Goal: Task Accomplishment & Management: Complete application form

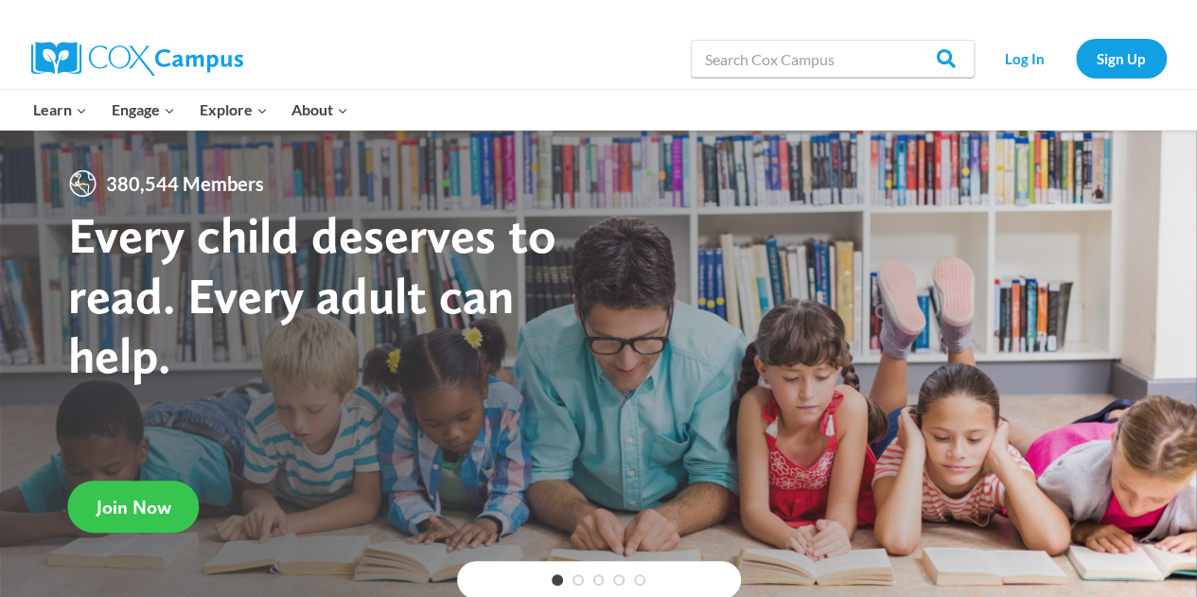
click at [116, 504] on span "Join Now" at bounding box center [134, 507] width 75 height 23
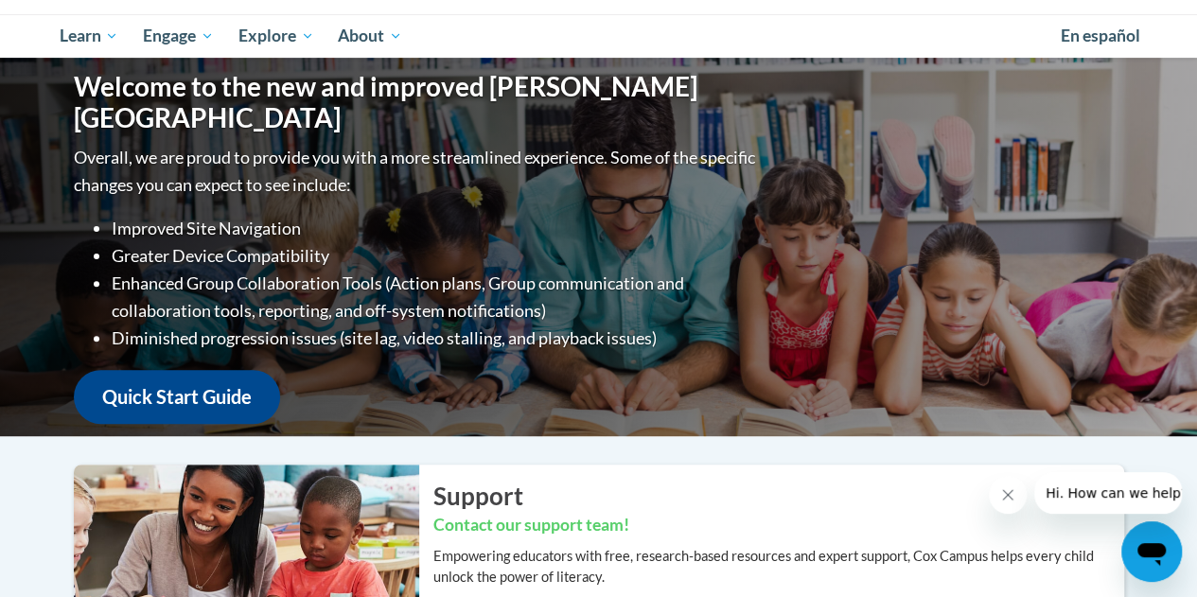
scroll to position [95, 0]
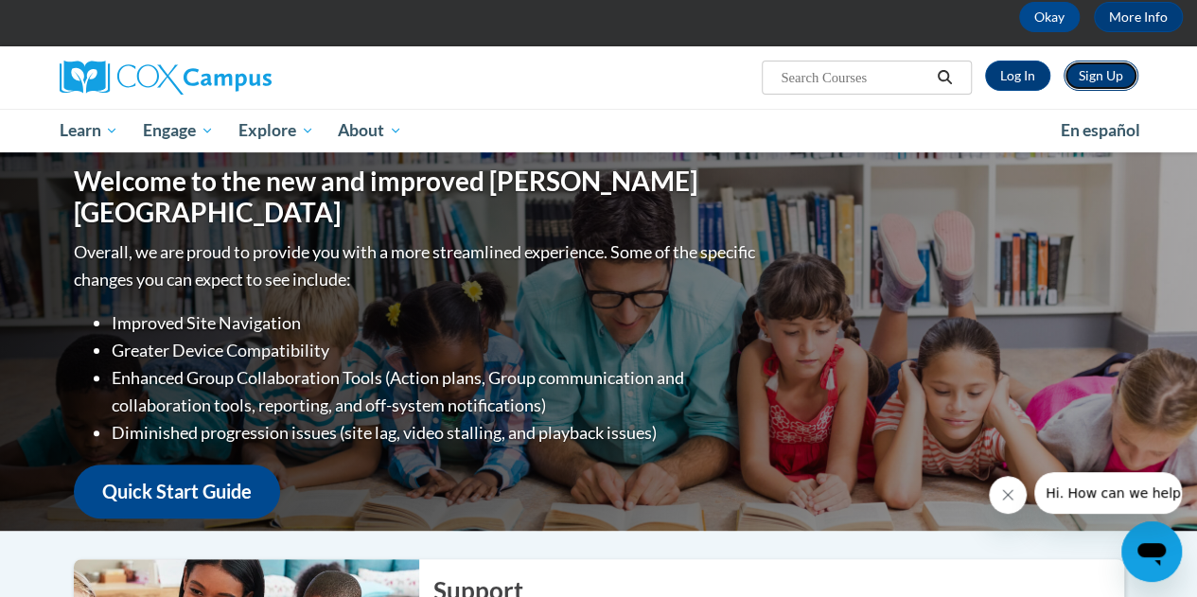
click at [1104, 80] on link "Sign Up" at bounding box center [1101, 76] width 75 height 30
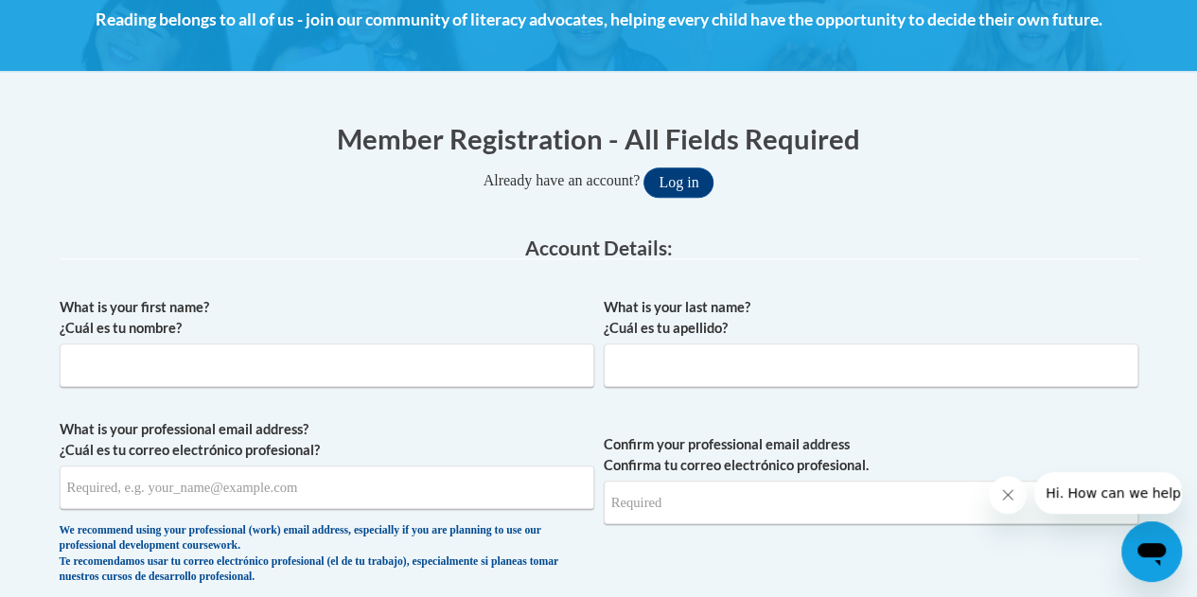
scroll to position [380, 0]
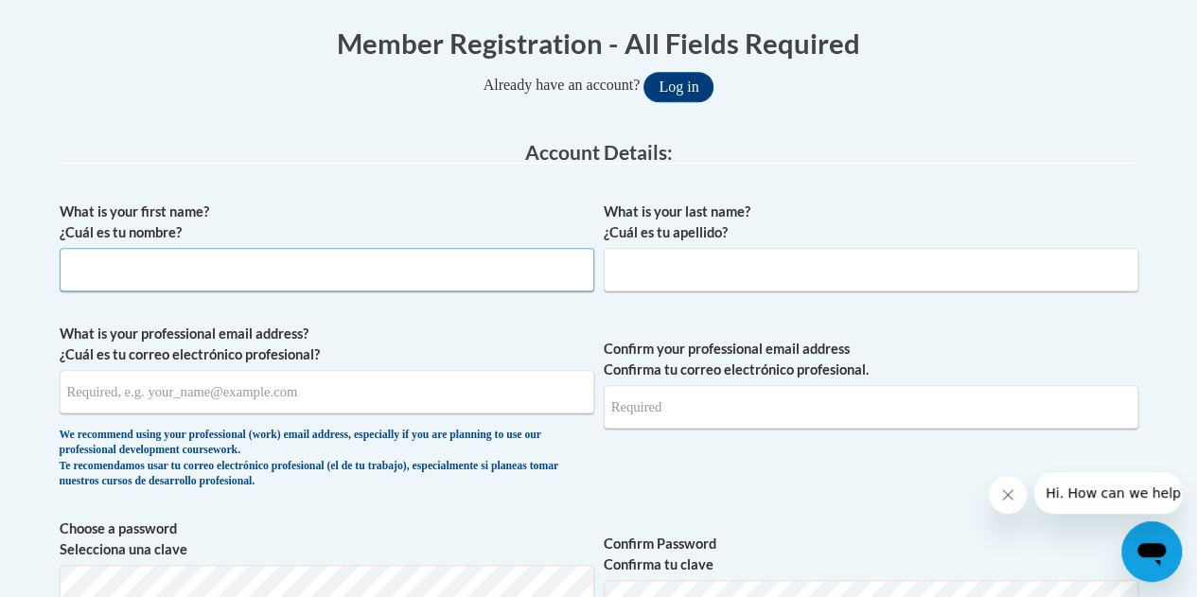
drag, startPoint x: 431, startPoint y: 259, endPoint x: 441, endPoint y: 258, distance: 10.5
click at [432, 258] on input "What is your first name? ¿Cuál es tu nombre?" at bounding box center [327, 270] width 535 height 44
type input "Ebella"
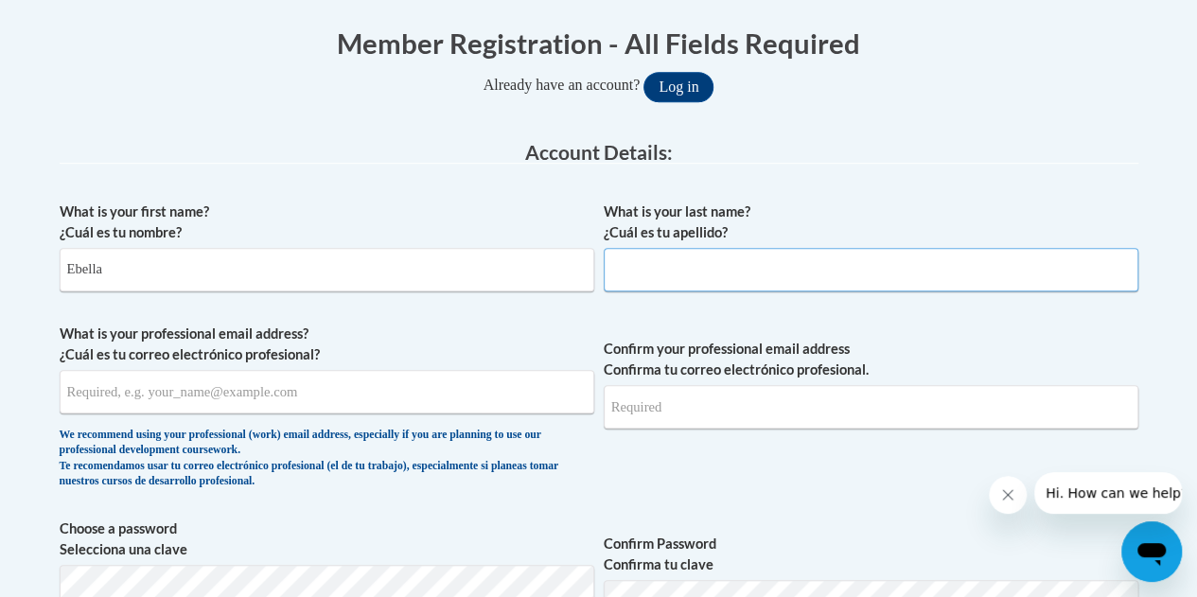
click at [848, 272] on input "What is your last name? ¿Cuál es tu apellido?" at bounding box center [871, 270] width 535 height 44
type input "Yankson"
click at [496, 400] on input "What is your professional email address? ¿Cuál es tu correo electrónico profesi…" at bounding box center [327, 392] width 535 height 44
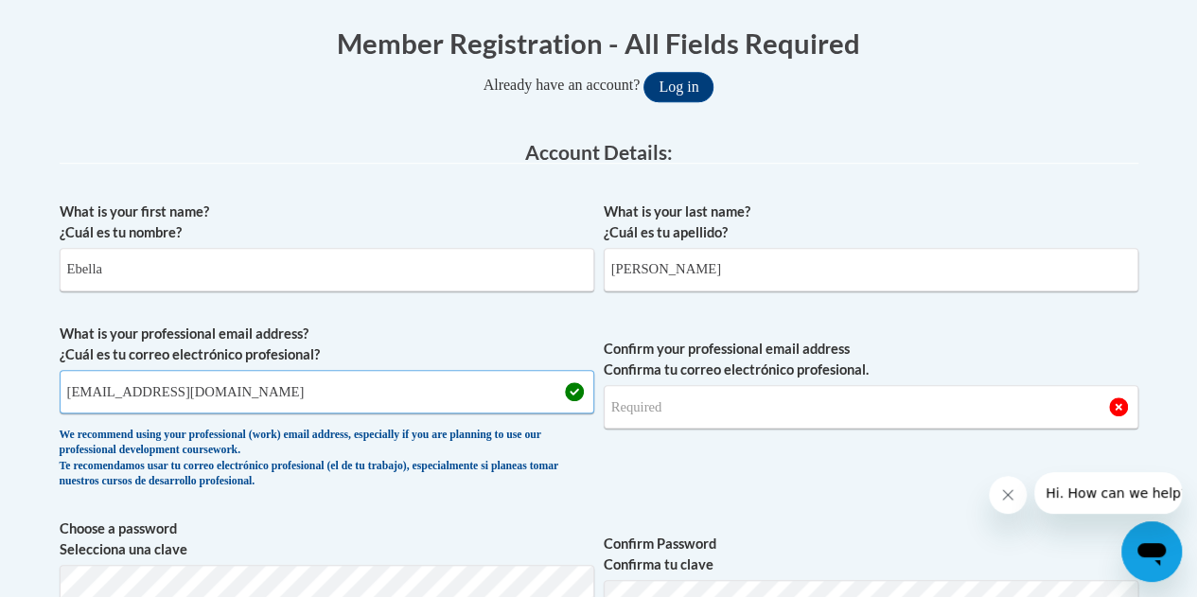
type input "ebella.yankson@gcpsk12.org"
click at [716, 409] on input "Confirm your professional email address Confirma tu correo electrónico profesio…" at bounding box center [871, 407] width 535 height 44
drag, startPoint x: 291, startPoint y: 399, endPoint x: 68, endPoint y: 383, distance: 223.0
click at [68, 384] on input "ebella.yankson@gcpsk12.org" at bounding box center [327, 392] width 535 height 44
click at [770, 393] on input "Confirm your professional email address Confirma tu correo electrónico profesio…" at bounding box center [871, 407] width 535 height 44
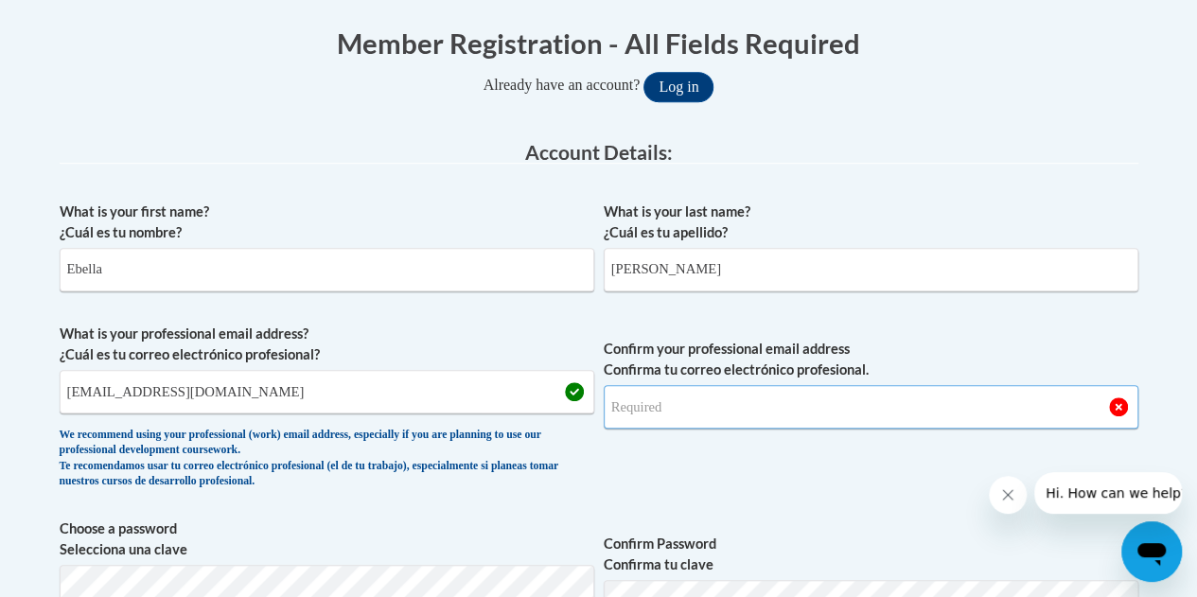
drag, startPoint x: 769, startPoint y: 377, endPoint x: 717, endPoint y: 397, distance: 56.1
click at [717, 403] on input "Confirm your professional email address Confirma tu correo electrónico profesio…" at bounding box center [871, 407] width 535 height 44
click at [724, 412] on input "Confirm your professional email address Confirma tu correo electrónico profesio…" at bounding box center [871, 407] width 535 height 44
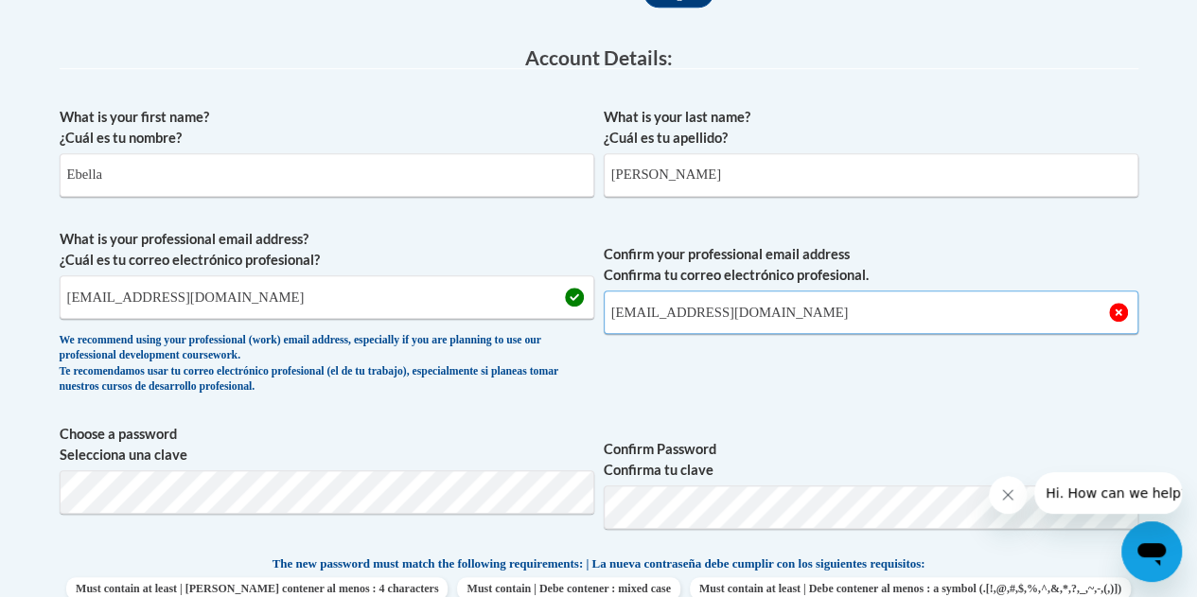
scroll to position [569, 0]
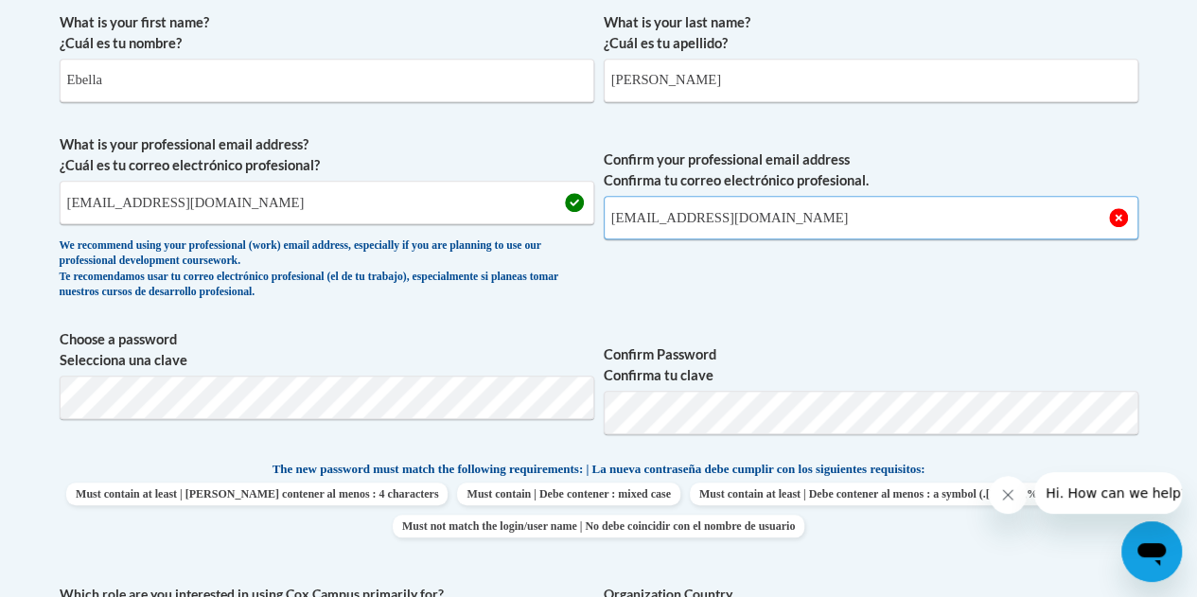
type input "ebella.yankson@gcpsk12.org"
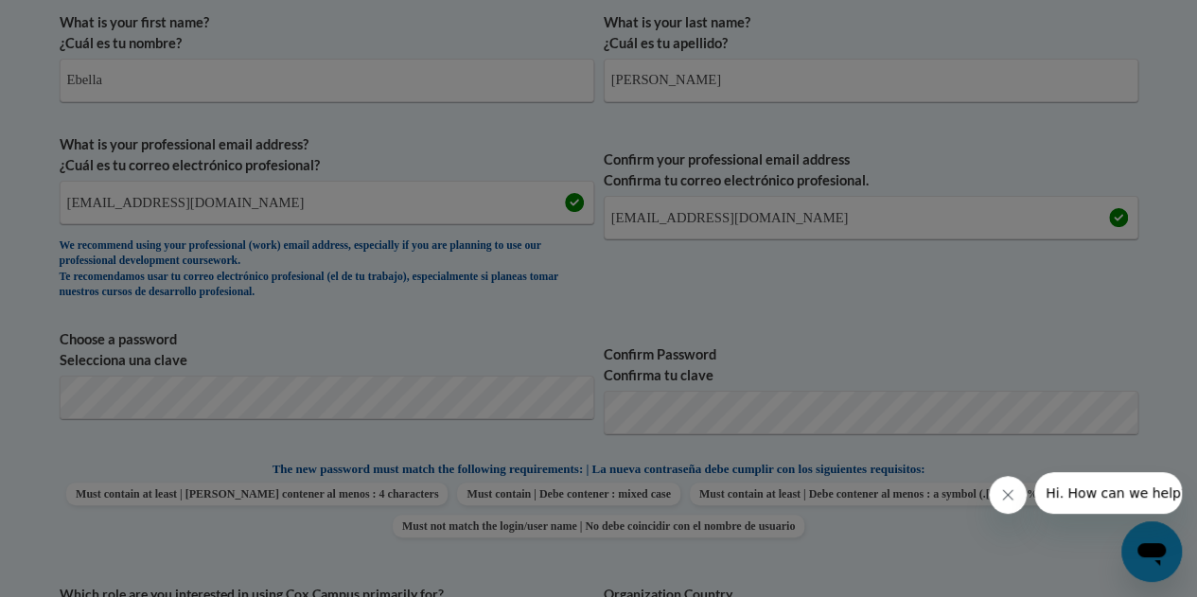
scroll to position [647, 0]
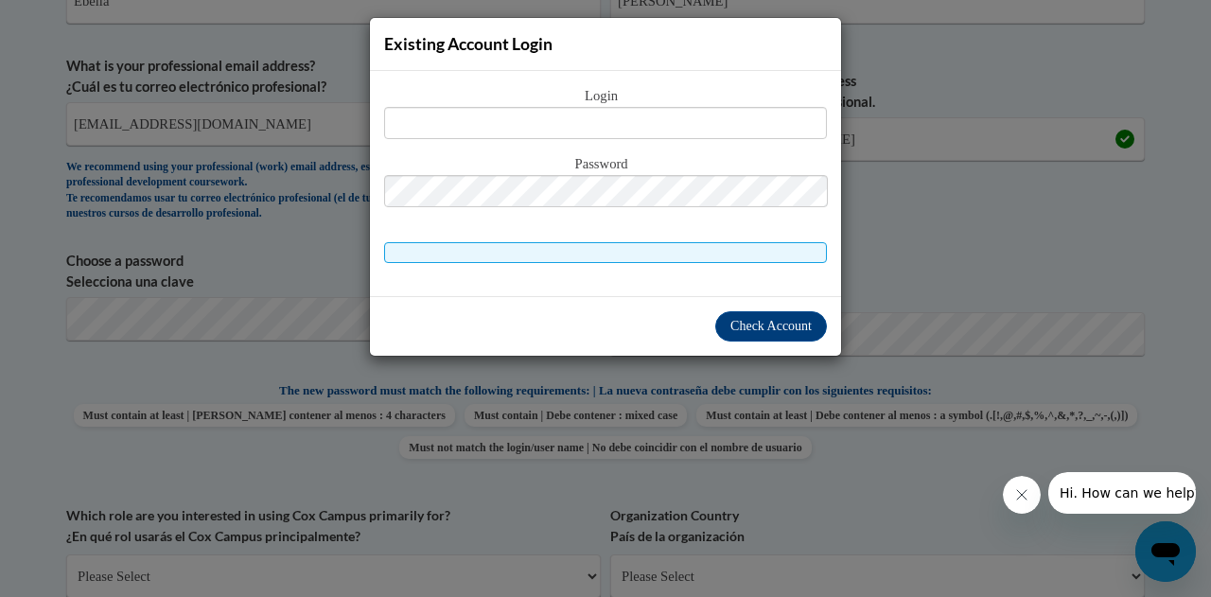
click at [1033, 490] on button "Close message from company" at bounding box center [1021, 495] width 38 height 38
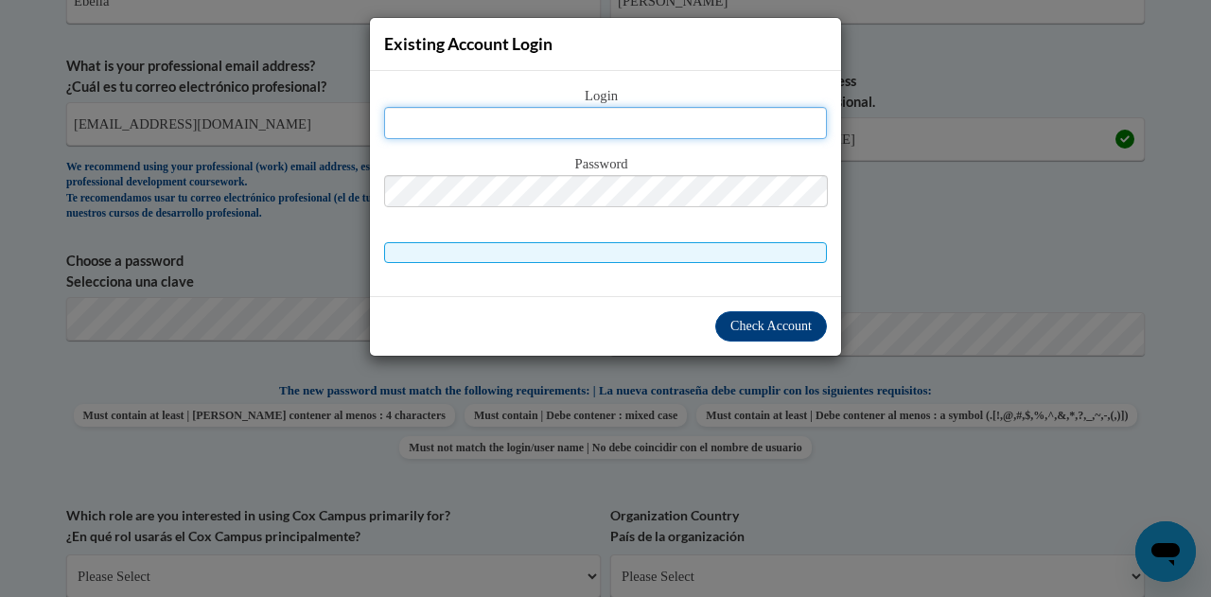
click at [653, 136] on input "text" at bounding box center [605, 123] width 443 height 32
type input "E"
type input "ebella.yankson@gcpsk12.org"
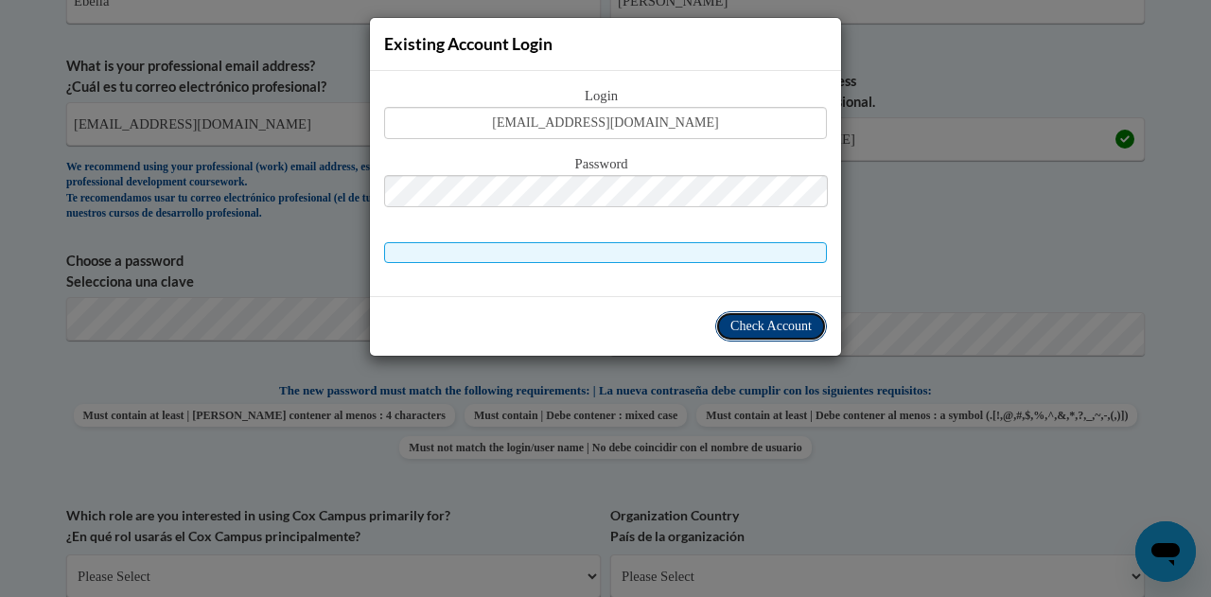
click at [742, 332] on span "Check Account" at bounding box center [771, 326] width 81 height 14
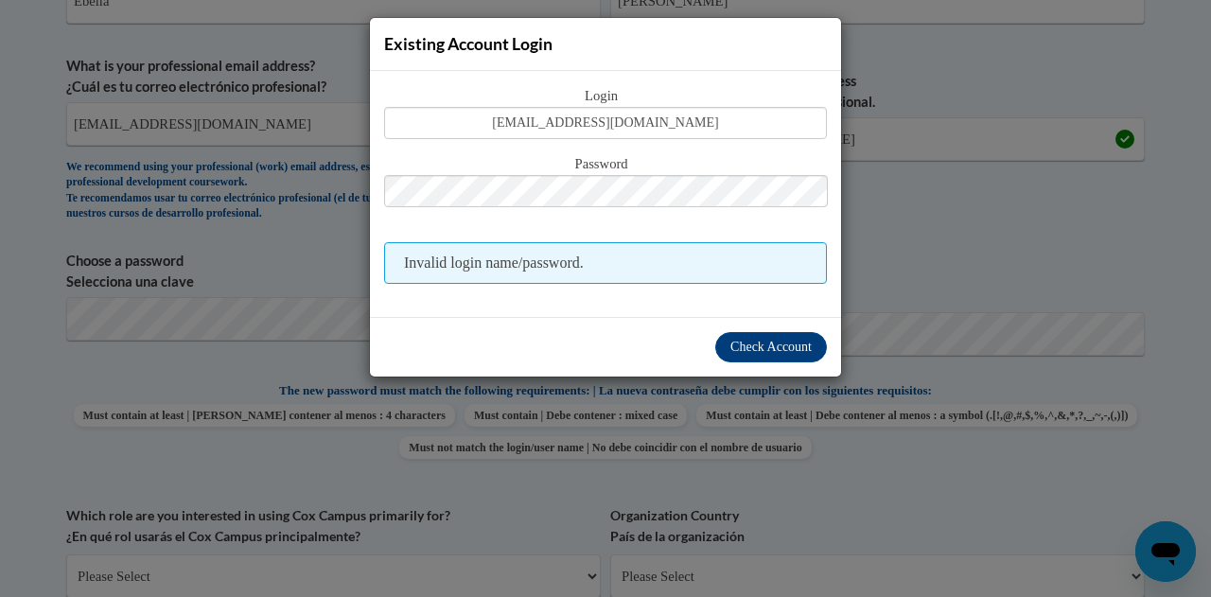
drag, startPoint x: 714, startPoint y: 340, endPoint x: 1012, endPoint y: 126, distance: 366.9
click at [719, 335] on div "Check Account" at bounding box center [605, 347] width 471 height 60
click at [1058, 100] on div "Existing Account Login Login ebella.yankson@gcpsk12.org Password Invalid login …" at bounding box center [605, 298] width 1211 height 597
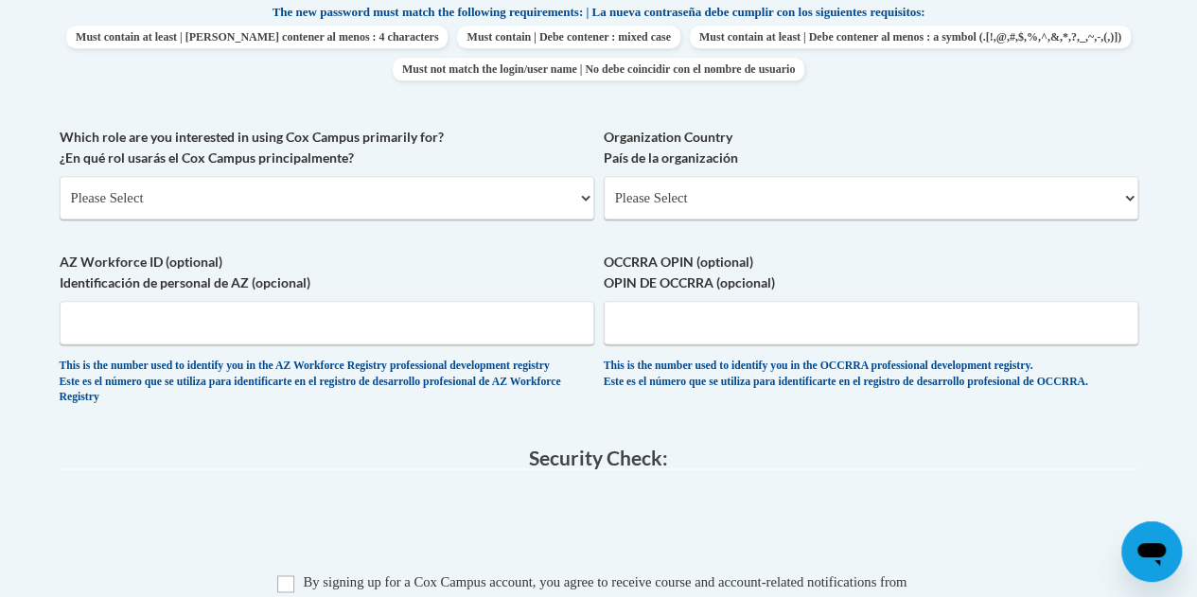
scroll to position [931, 0]
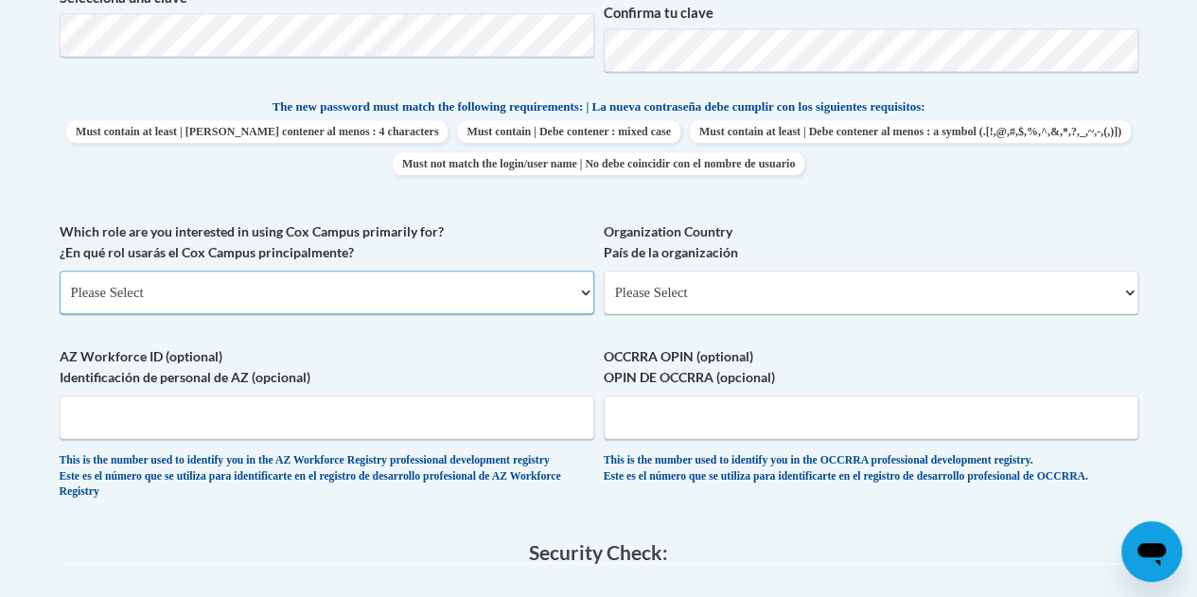
click at [392, 287] on select "Please Select College/University | Colegio/Universidad Community/Nonprofit Part…" at bounding box center [327, 293] width 535 height 44
select select "fbf2d438-af2f-41f8-98f1-81c410e29de3"
click at [60, 271] on select "Please Select College/University | Colegio/Universidad Community/Nonprofit Part…" at bounding box center [327, 293] width 535 height 44
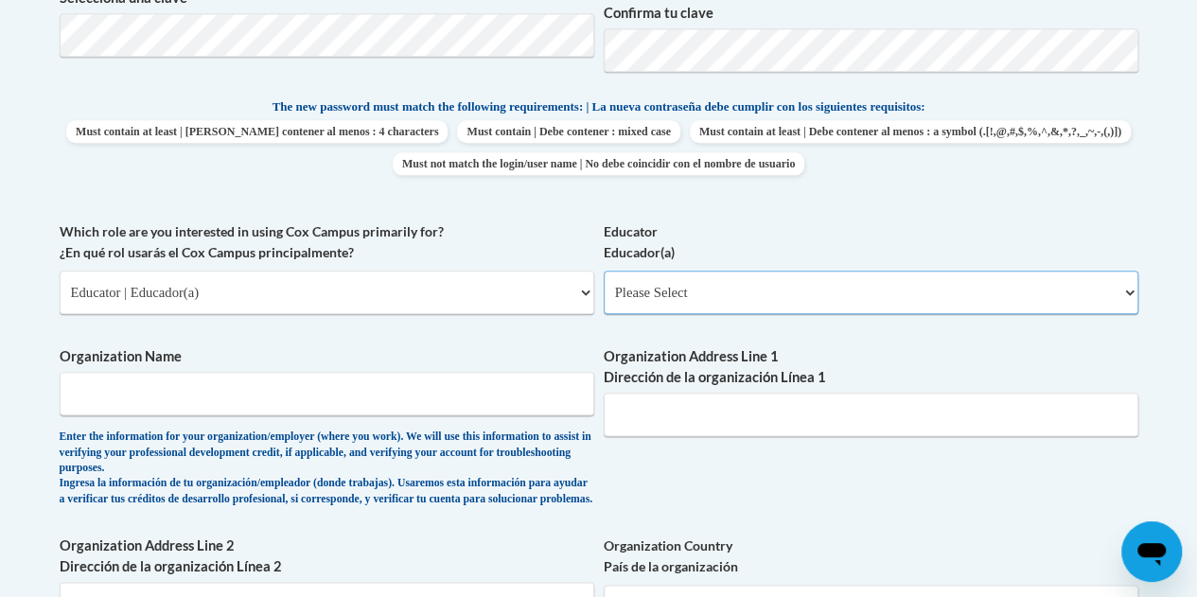
click at [899, 277] on select "Please Select Early Learning/Daycare Teacher/Family Home Care Provider | Maestr…" at bounding box center [871, 293] width 535 height 44
select select "8e40623d-54d0-45cd-9f92-5df65cd3f8cf"
click at [604, 271] on select "Please Select Early Learning/Daycare Teacher/Family Home Care Provider | Maestr…" at bounding box center [871, 293] width 535 height 44
click at [530, 404] on input "Organization Name" at bounding box center [327, 394] width 535 height 44
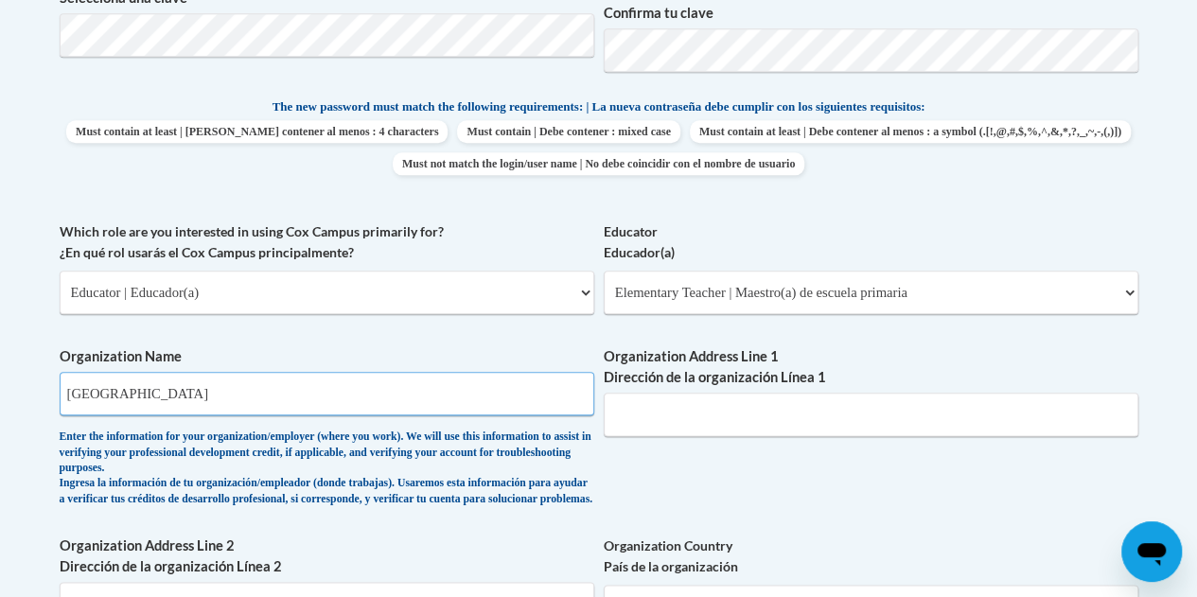
click at [78, 399] on input "Shilo elementary school" at bounding box center [327, 394] width 535 height 44
click at [80, 397] on input "Shilo elementary school" at bounding box center [327, 394] width 535 height 44
drag, startPoint x: 93, startPoint y: 391, endPoint x: 64, endPoint y: 387, distance: 28.6
click at [64, 387] on input "Shilo elementary school" at bounding box center [327, 394] width 535 height 44
paste input "shiloh"
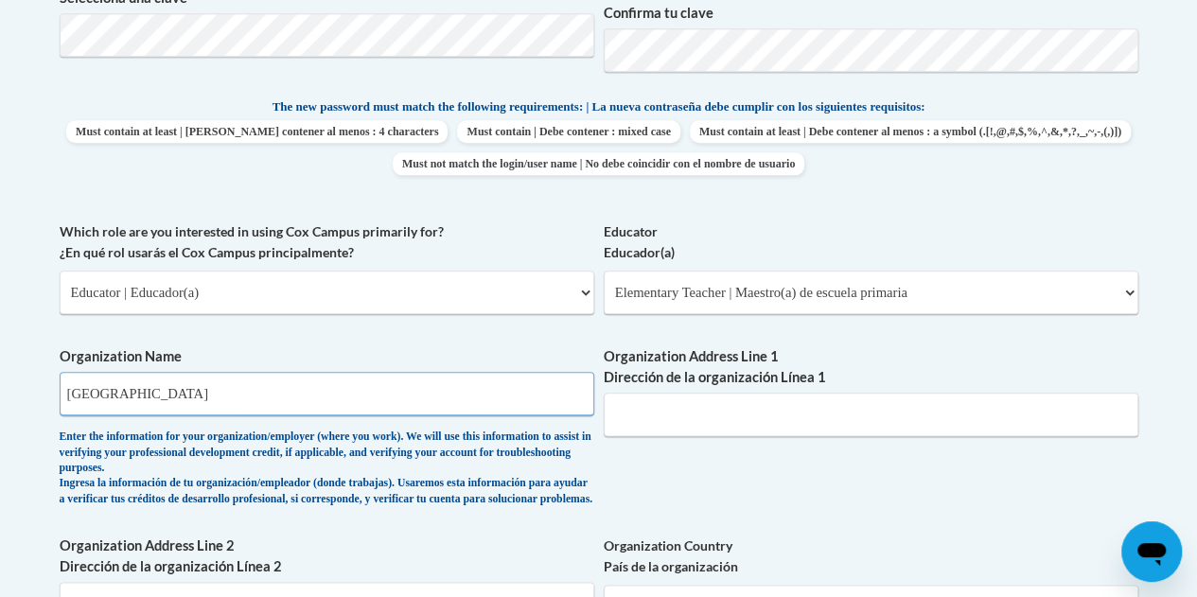
click at [87, 387] on input "shiloh elementary school" at bounding box center [327, 394] width 535 height 44
click at [221, 384] on input "shiloh elementary school" at bounding box center [327, 394] width 535 height 44
type input "shiloh elementary school"
click at [782, 412] on input "Organization Address Line 1 Dirección de la organización Línea 1" at bounding box center [871, 415] width 535 height 44
paste input "2400 Ross Rd SW, Snellville, GA 30039"
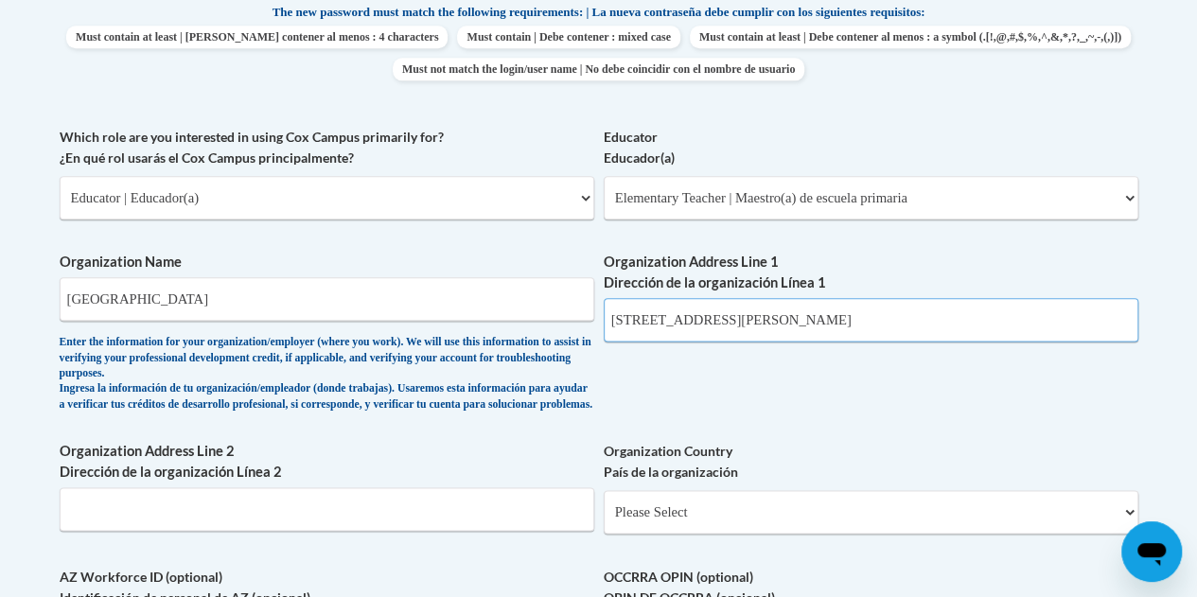
scroll to position [1121, 0]
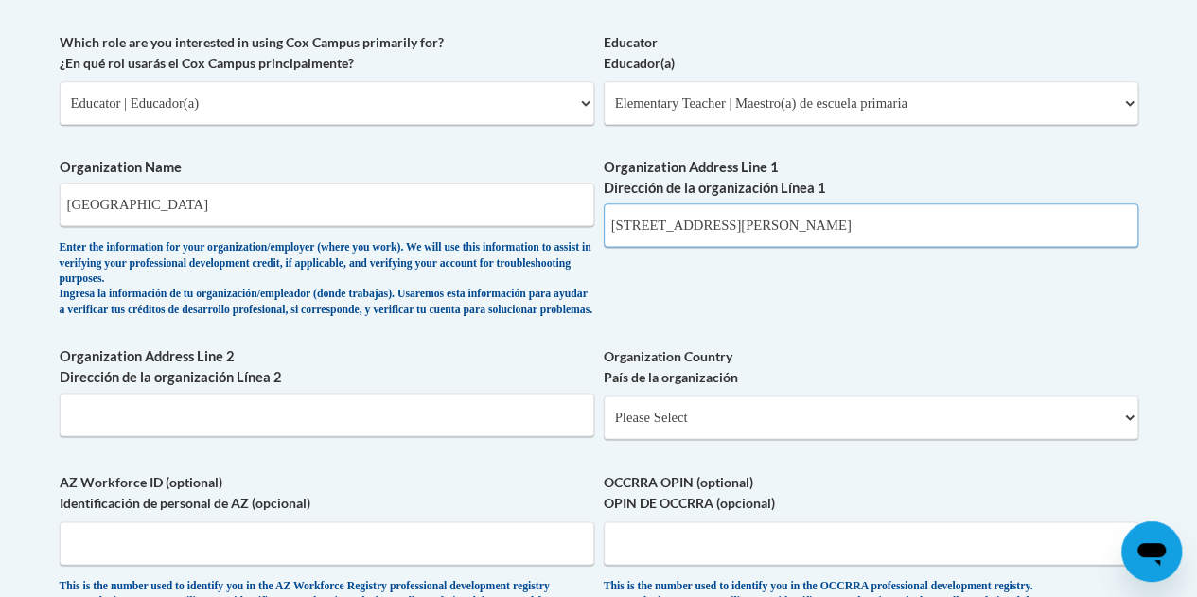
type input "2400 Ross Rd SW, Snellville, GA 30039"
click at [750, 438] on select "Please Select United States | Estados Unidos Outside of the United States | Fue…" at bounding box center [871, 418] width 535 height 44
select select "ad49bcad-a171-4b2e-b99c-48b446064914"
click at [604, 411] on select "Please Select United States | Estados Unidos Outside of the United States | Fue…" at bounding box center [871, 418] width 535 height 44
select select
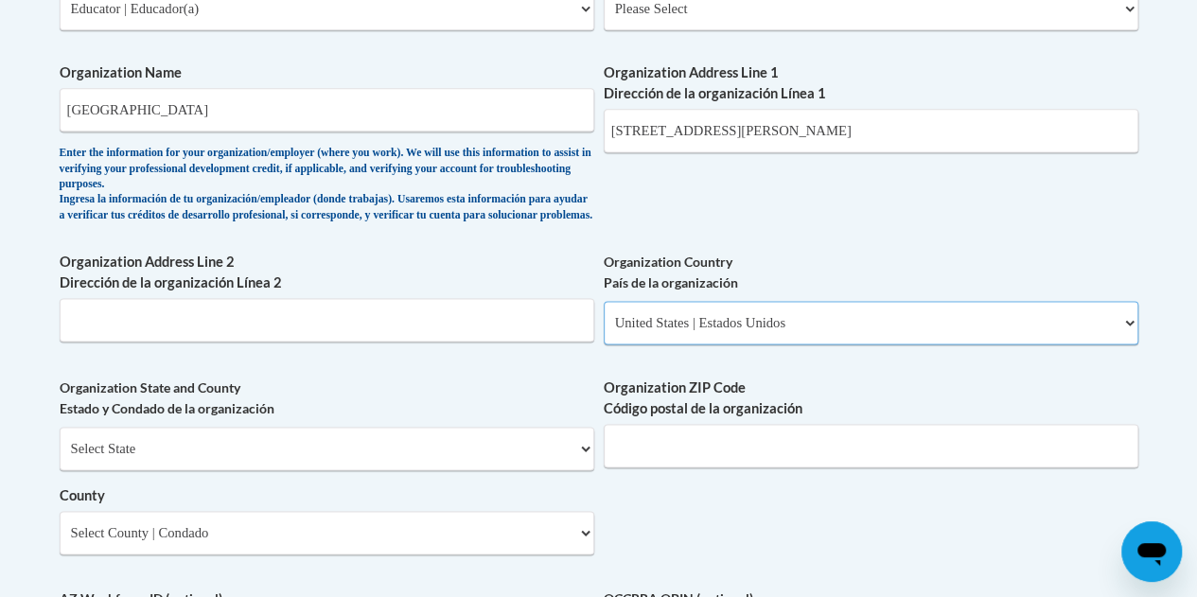
scroll to position [1310, 0]
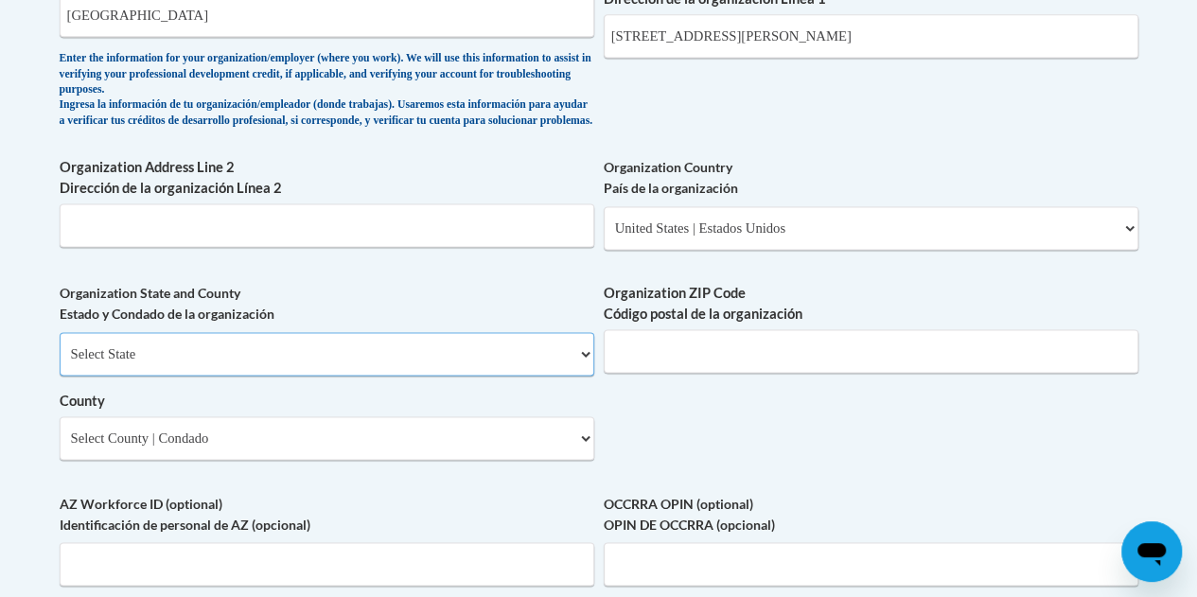
click at [455, 372] on select "Select State Alabama Alaska Arizona Arkansas California Colorado Connecticut De…" at bounding box center [327, 354] width 535 height 44
select select "[US_STATE]"
click at [60, 346] on select "Select State Alabama Alaska Arizona Arkansas California Colorado Connecticut De…" at bounding box center [327, 354] width 535 height 44
click at [922, 353] on input "Organization ZIP Code Código postal de la organización" at bounding box center [871, 351] width 535 height 44
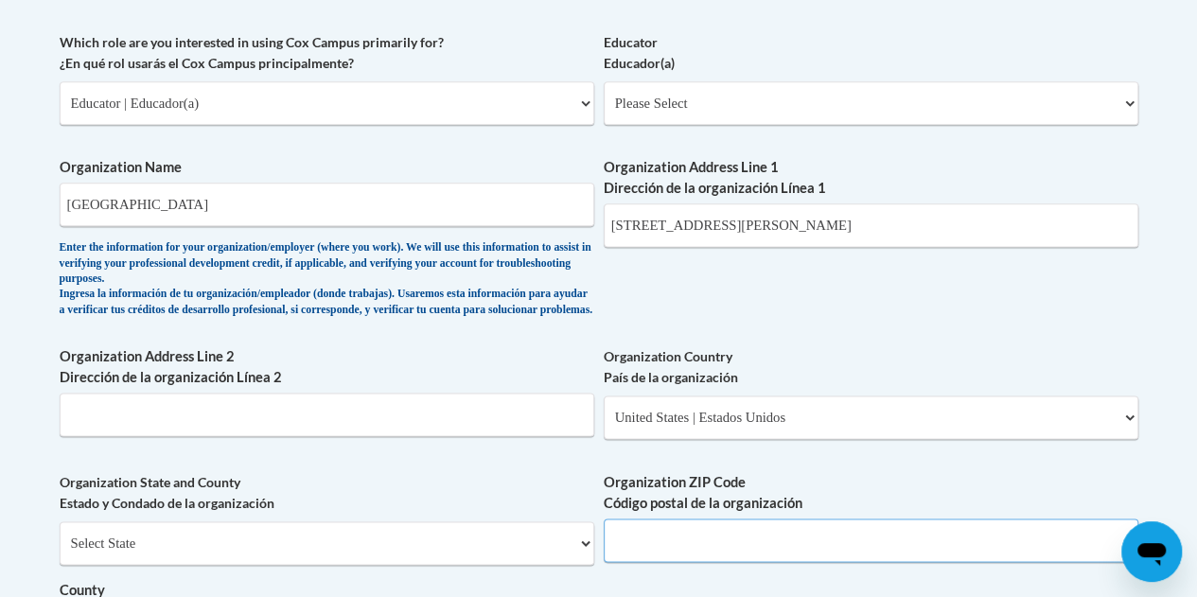
scroll to position [1026, 0]
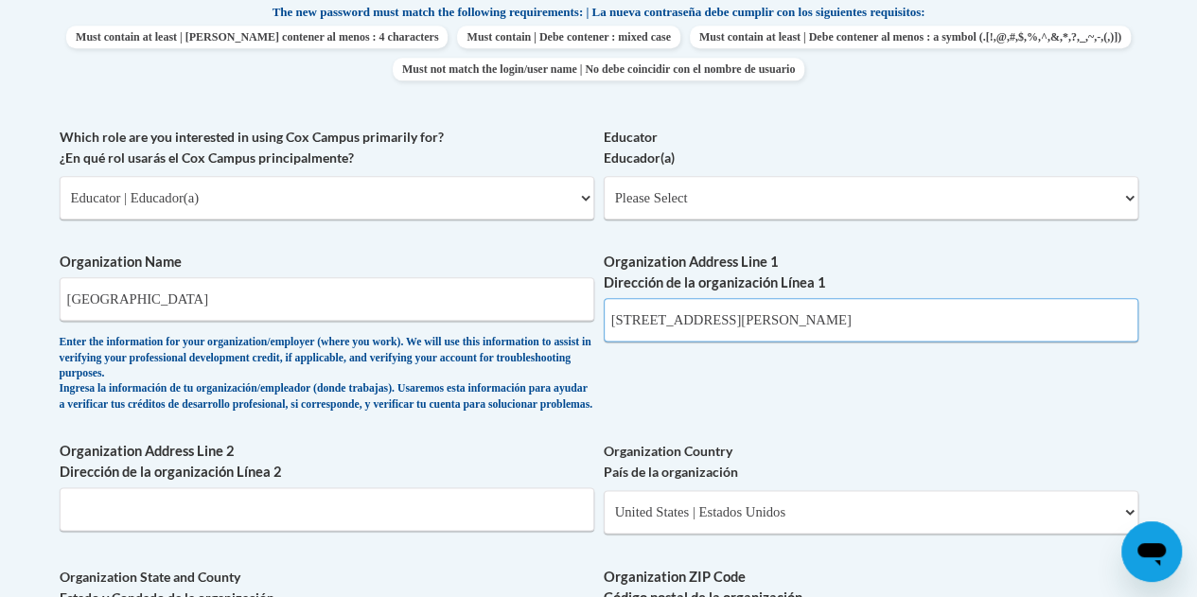
drag, startPoint x: 815, startPoint y: 319, endPoint x: 862, endPoint y: 322, distance: 47.4
click at [862, 322] on input "2400 Ross Rd SW, Snellville, GA 30039" at bounding box center [871, 320] width 535 height 44
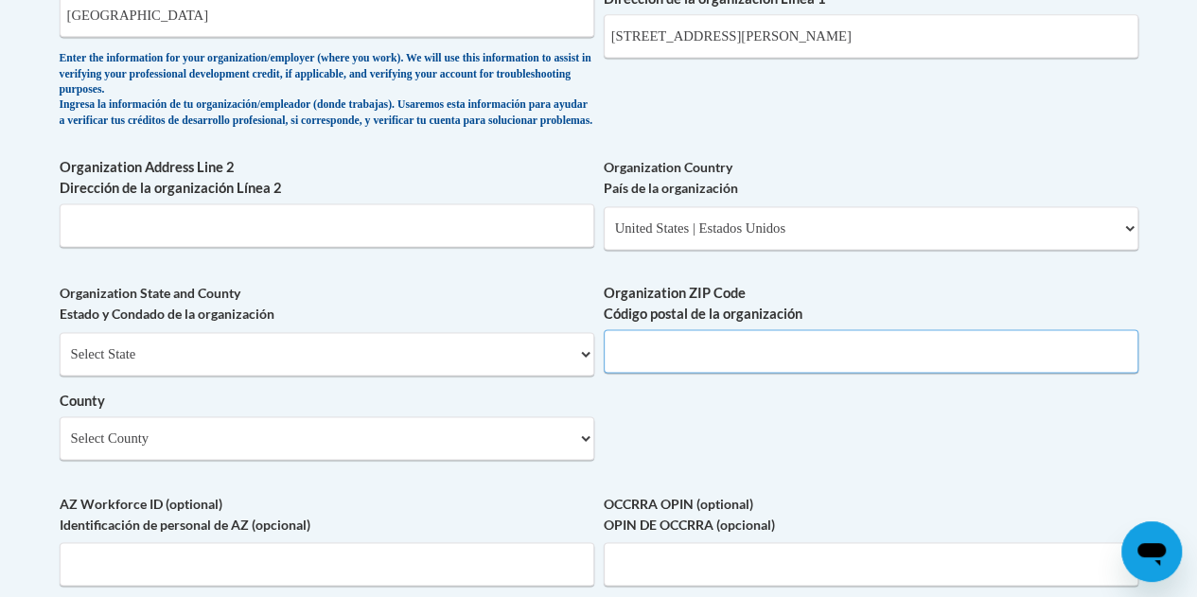
click at [845, 362] on input "Organization ZIP Code Código postal de la organización" at bounding box center [871, 351] width 535 height 44
paste input "30039"
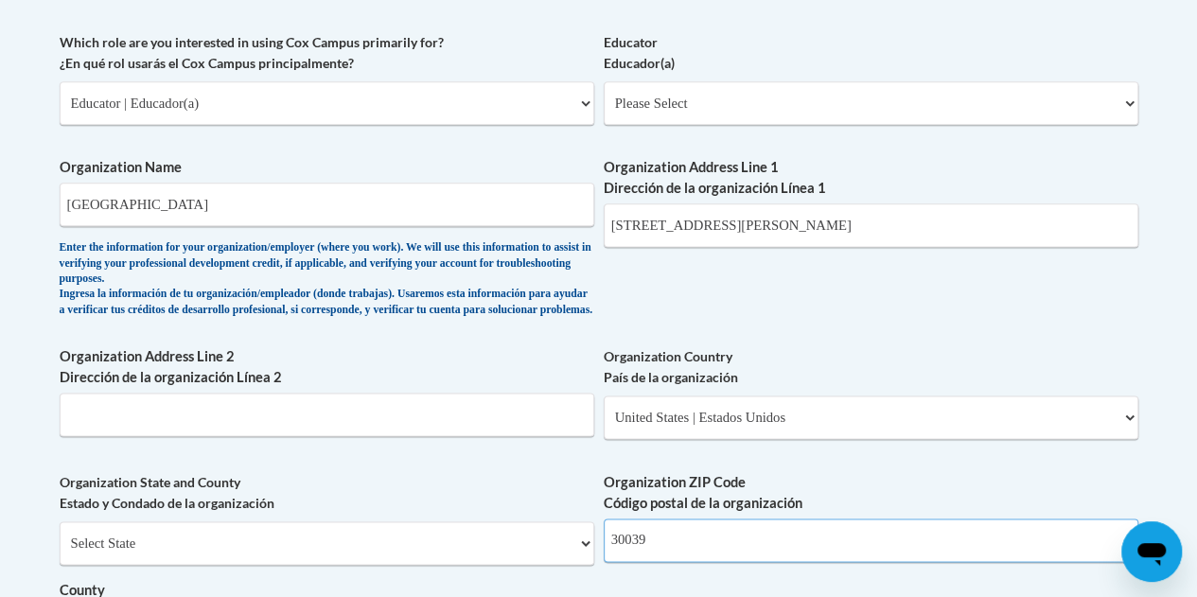
type input "30039"
drag, startPoint x: 878, startPoint y: 227, endPoint x: 815, endPoint y: 223, distance: 63.5
click at [815, 223] on input "2400 Ross Rd SW, Snellville, GA 30039" at bounding box center [871, 225] width 535 height 44
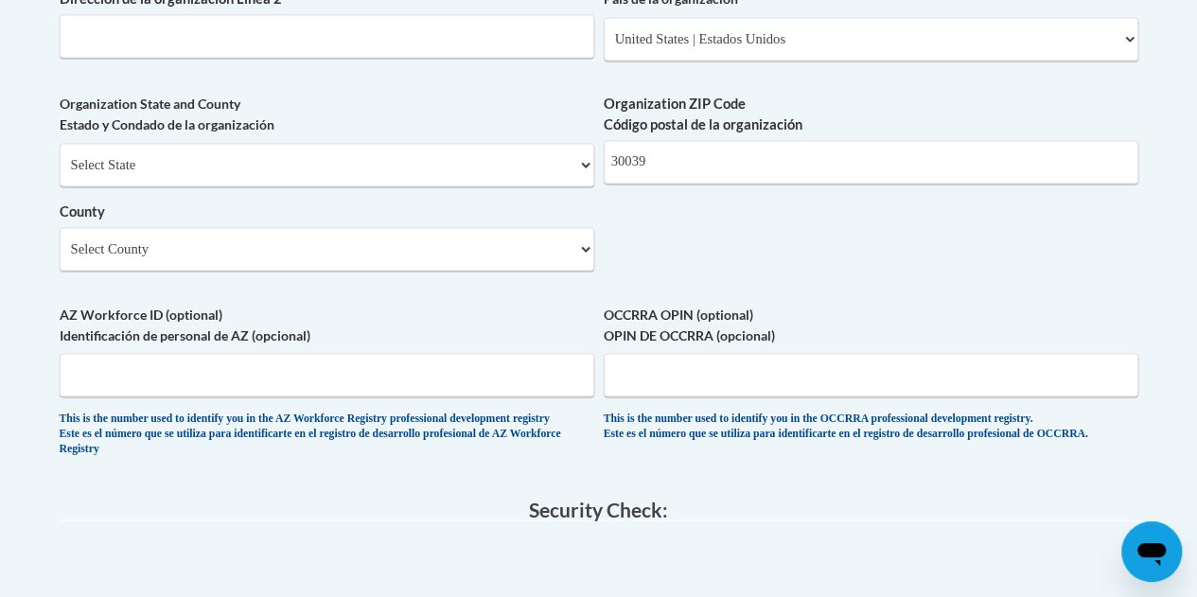
scroll to position [1688, 0]
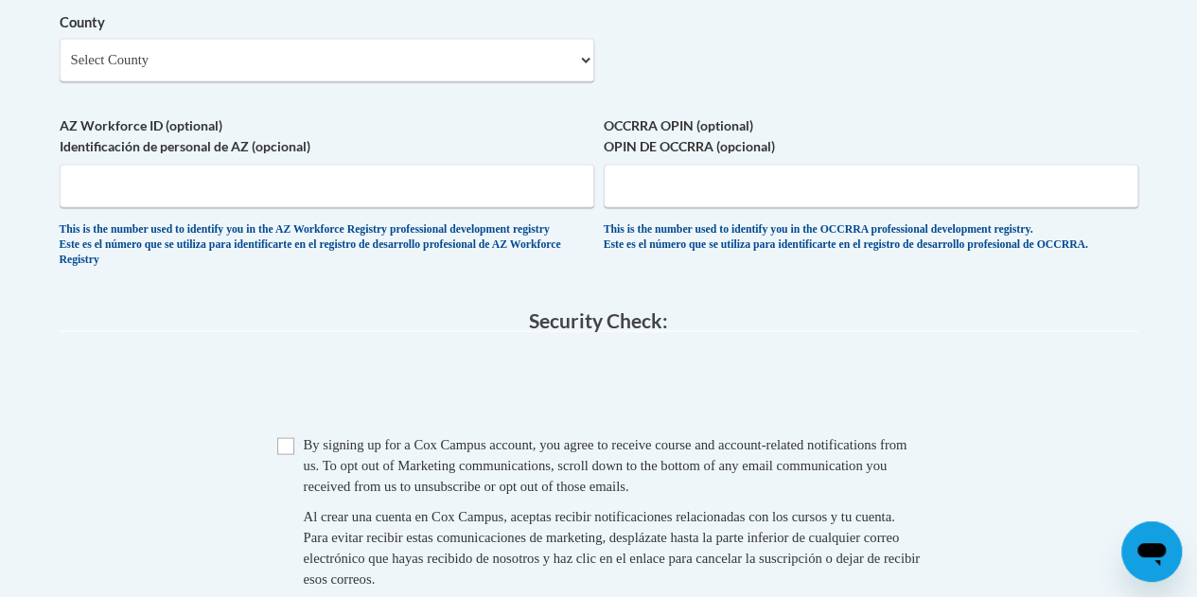
type input "2400 Ross Rd SW, Snellville, GA"
click at [293, 482] on span "Checkbox By signing up for a Cox Campus account, you agree to receive course an…" at bounding box center [599, 520] width 644 height 174
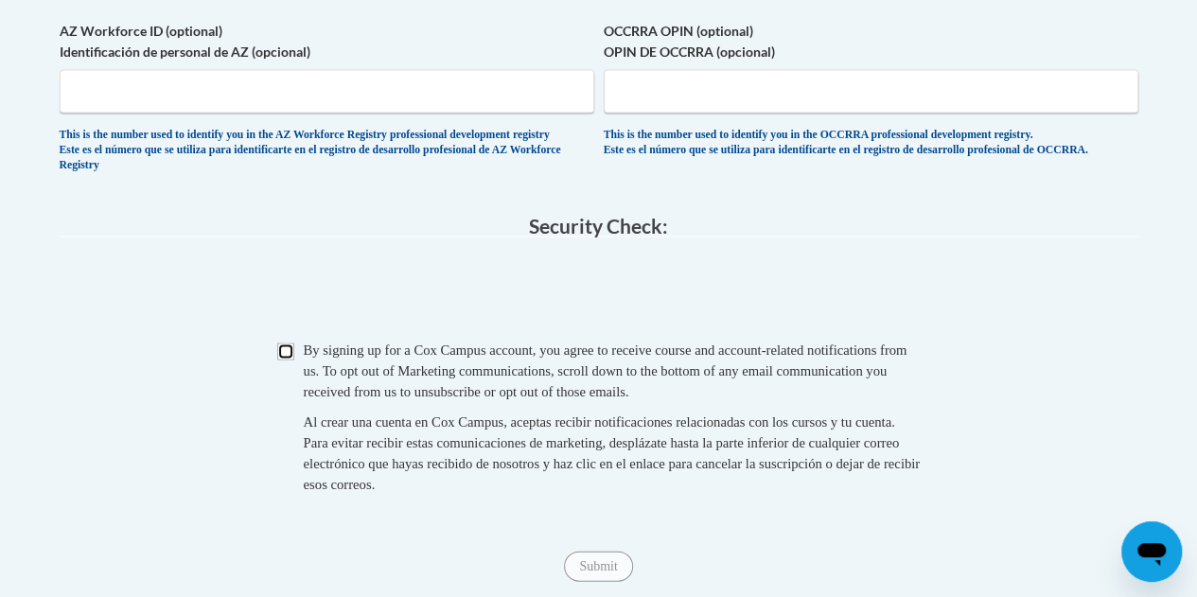
click at [277, 360] on input "Checkbox" at bounding box center [285, 351] width 17 height 17
checkbox input "true"
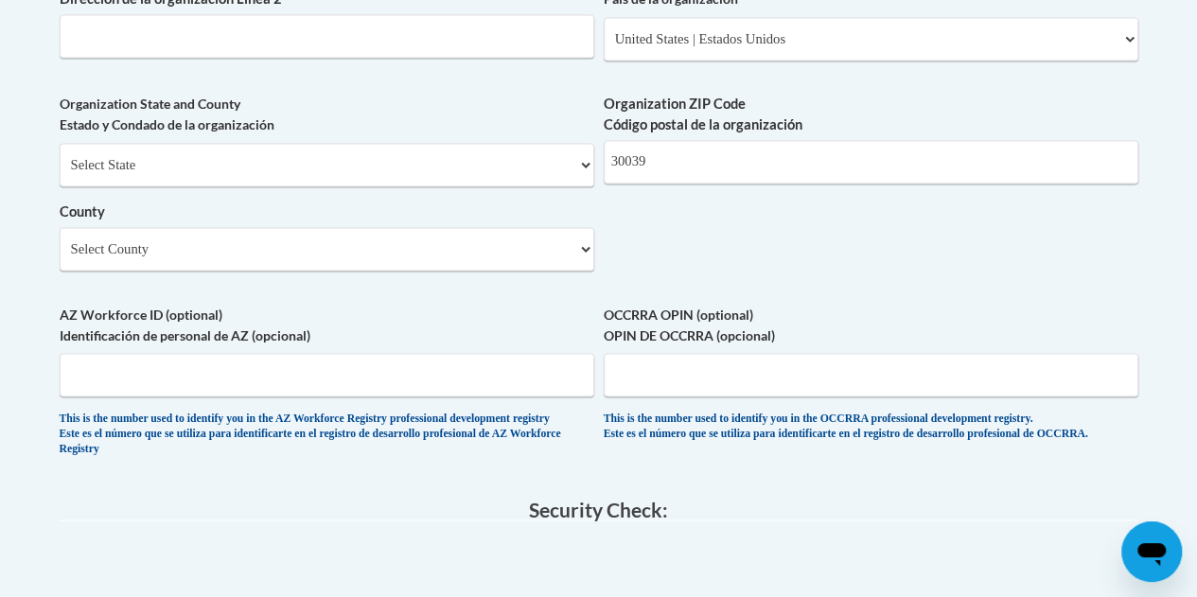
scroll to position [1404, 0]
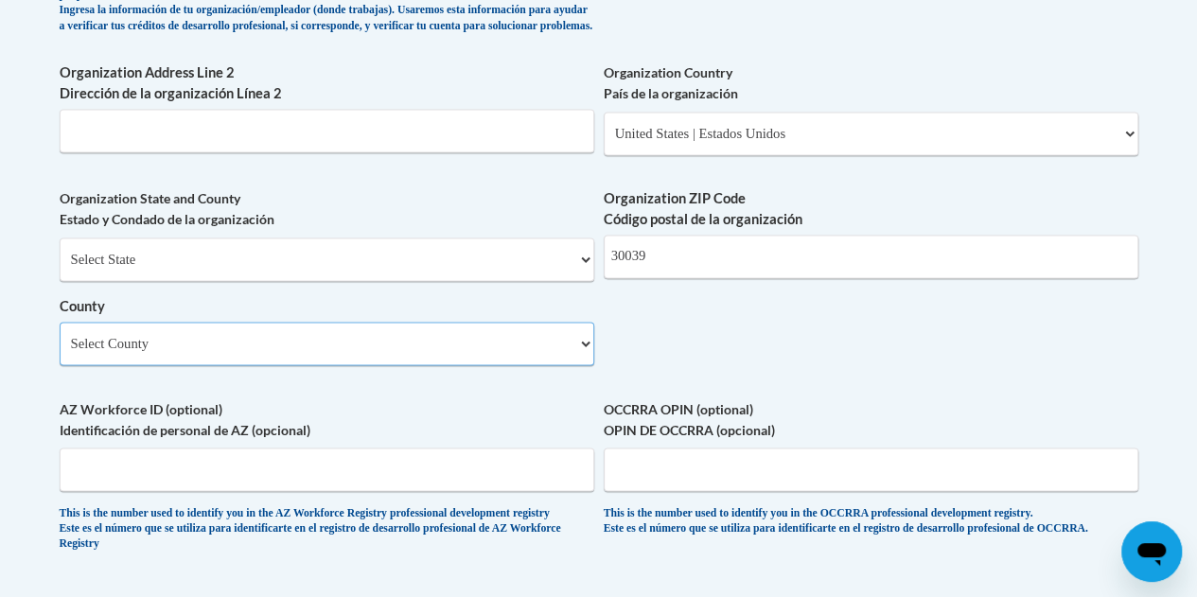
click at [448, 358] on select "Select County Appling Atkinson Bacon Baker Baldwin Banks Barrow Bartow Ben Hill…" at bounding box center [327, 344] width 535 height 44
select select "Gwinnett"
click at [60, 336] on select "Select County Appling Atkinson Bacon Baker Baldwin Banks Barrow Bartow Ben Hill…" at bounding box center [327, 344] width 535 height 44
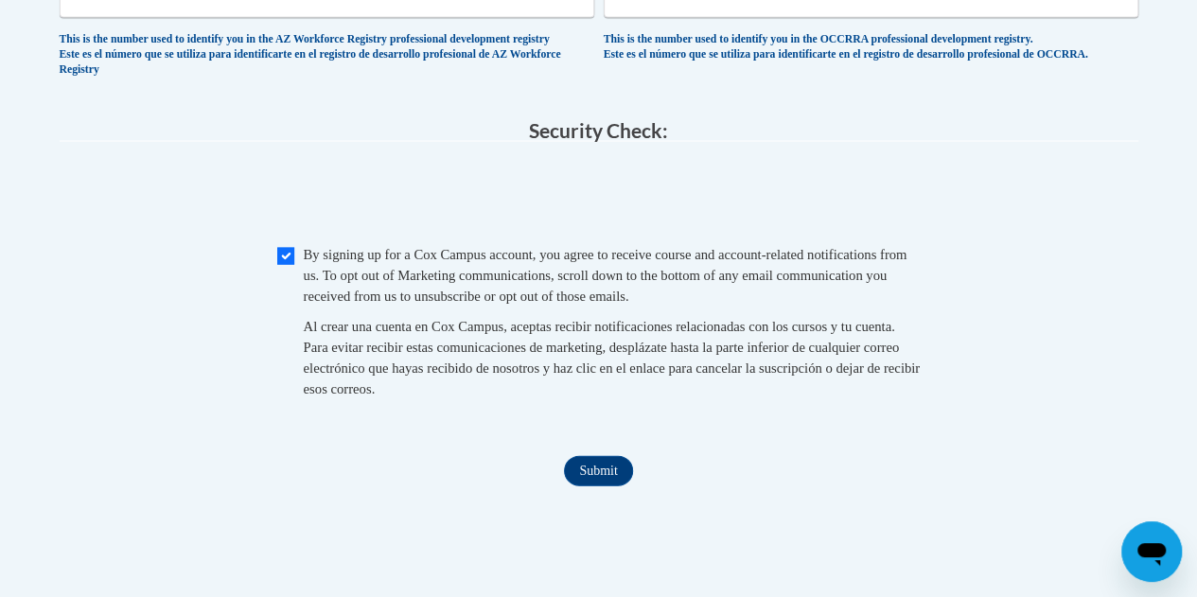
scroll to position [2067, 0]
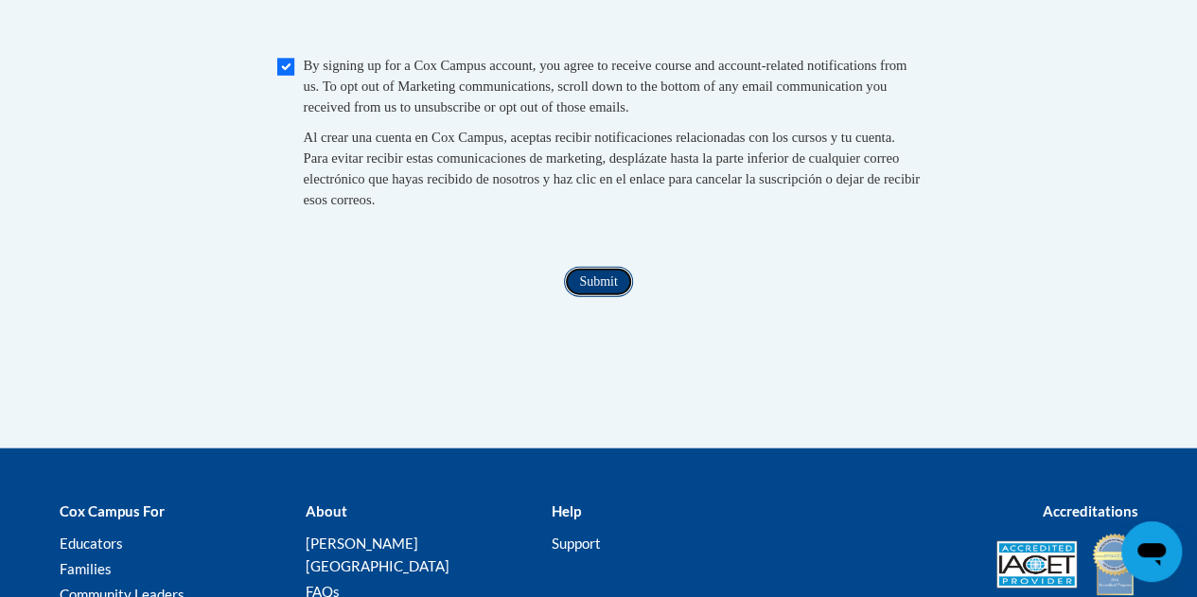
click at [604, 297] on input "Submit" at bounding box center [598, 282] width 68 height 30
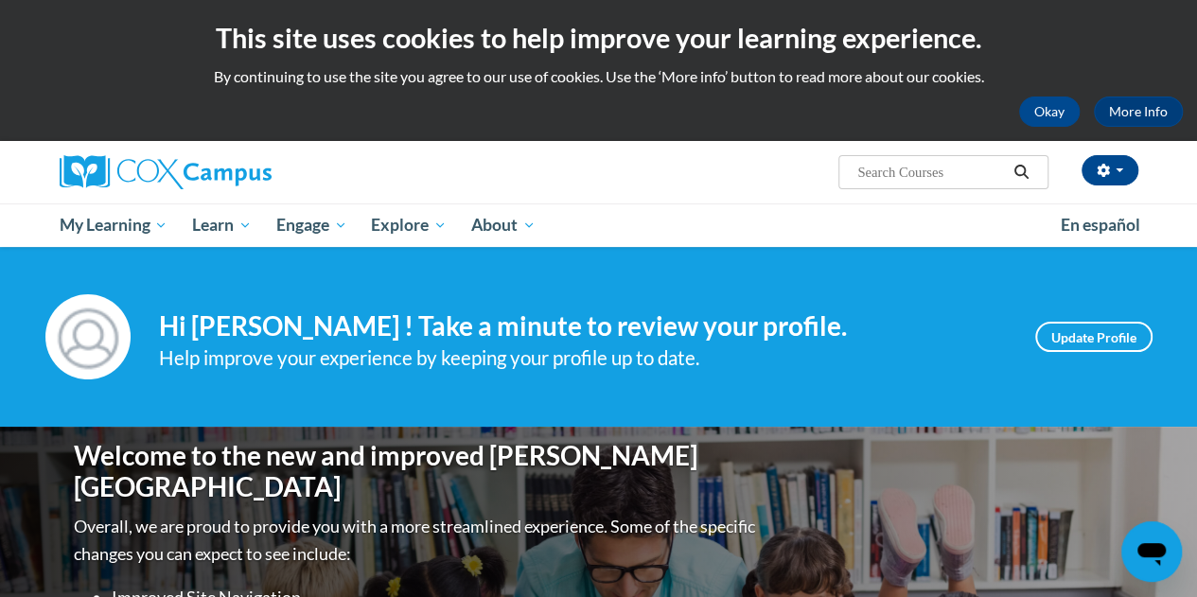
click at [941, 171] on input "Search..." at bounding box center [931, 172] width 151 height 23
type input "p"
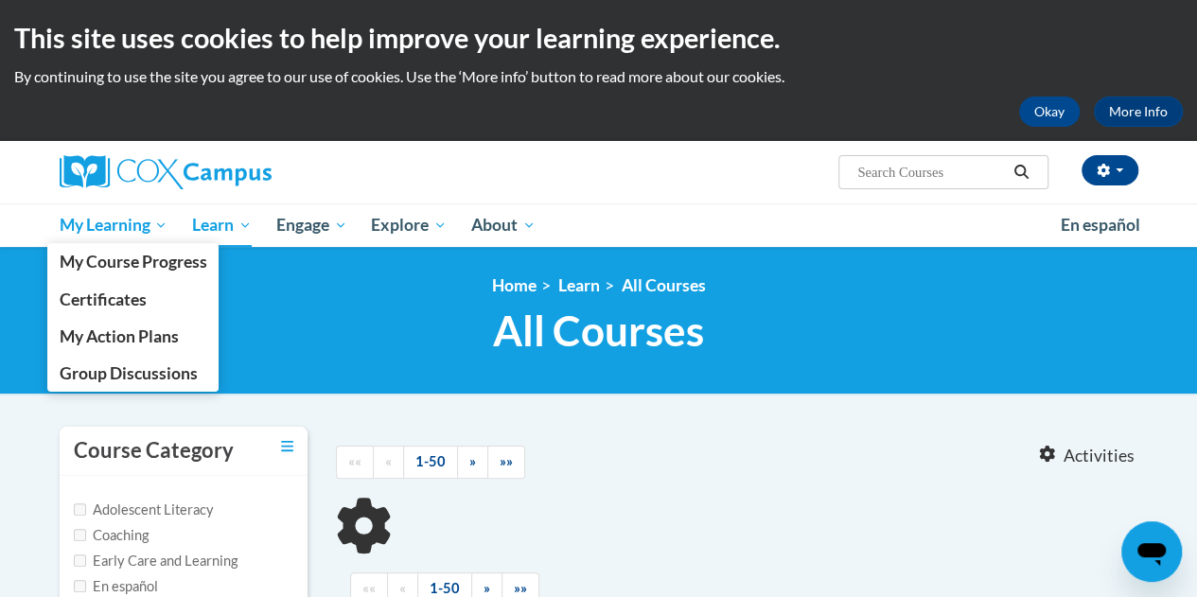
type input "p"
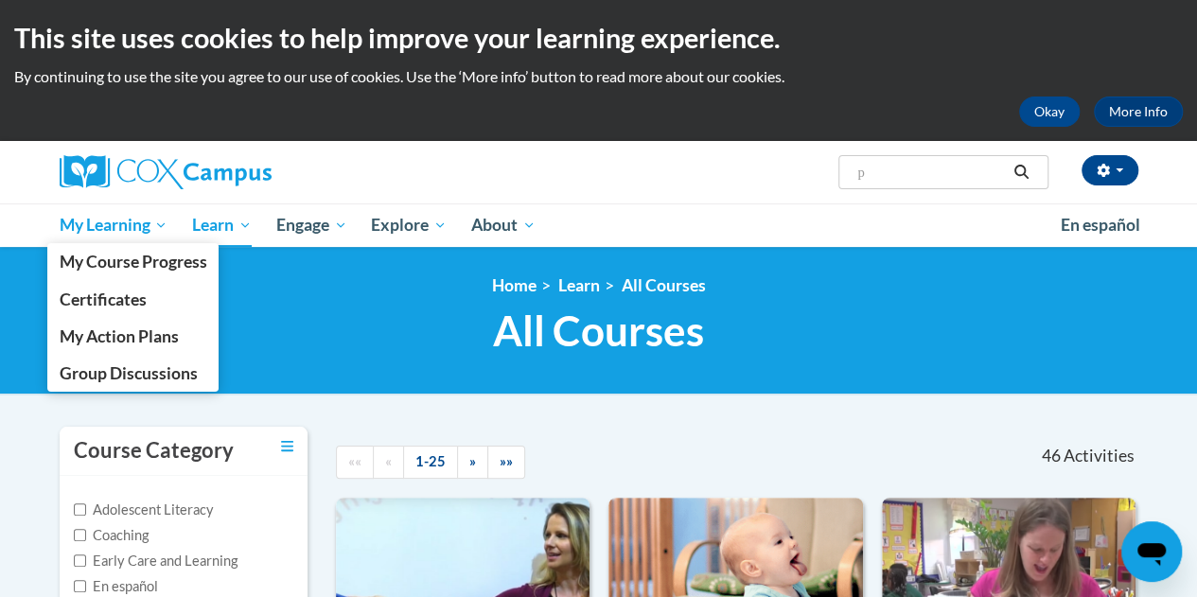
click at [111, 229] on span "My Learning" at bounding box center [113, 225] width 109 height 23
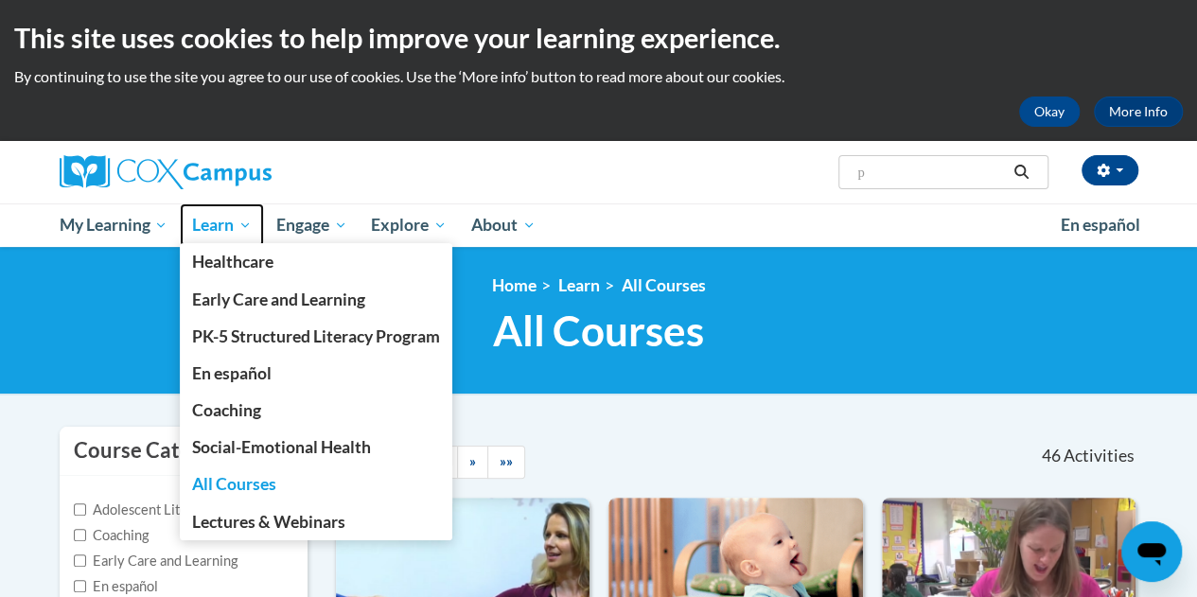
click at [237, 221] on span "Learn" at bounding box center [222, 225] width 60 height 23
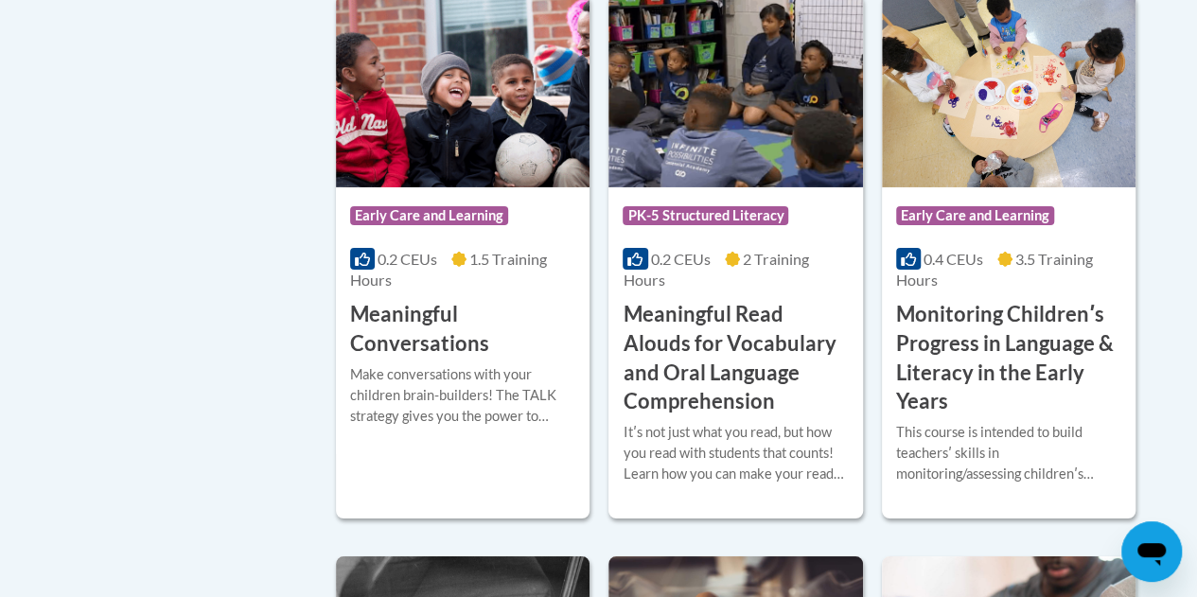
scroll to position [3482, 0]
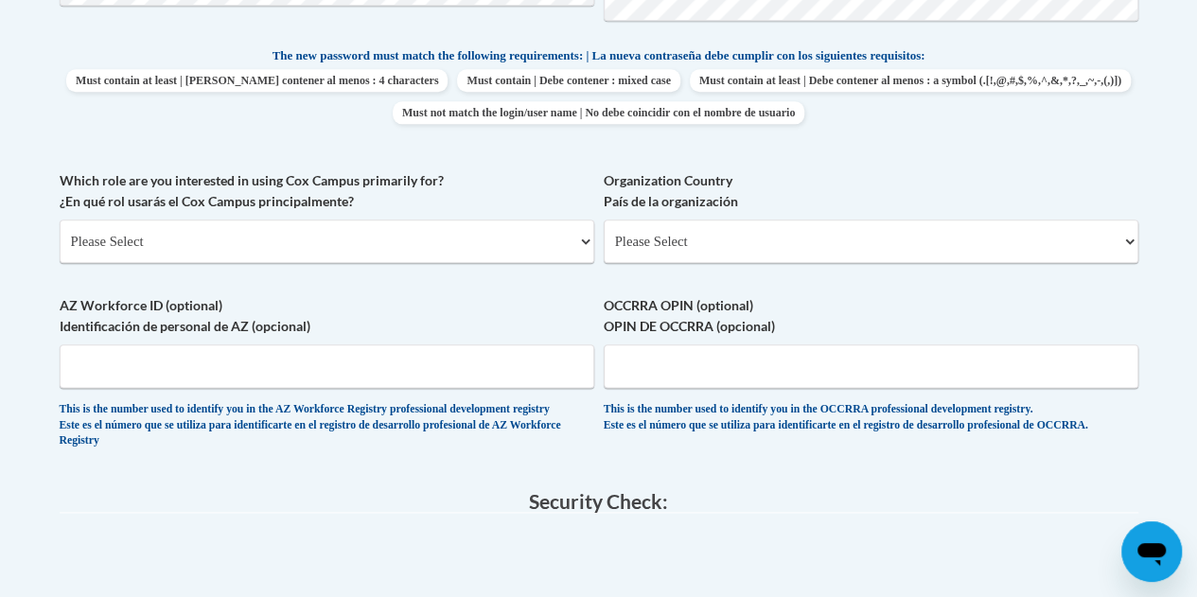
scroll to position [698, 0]
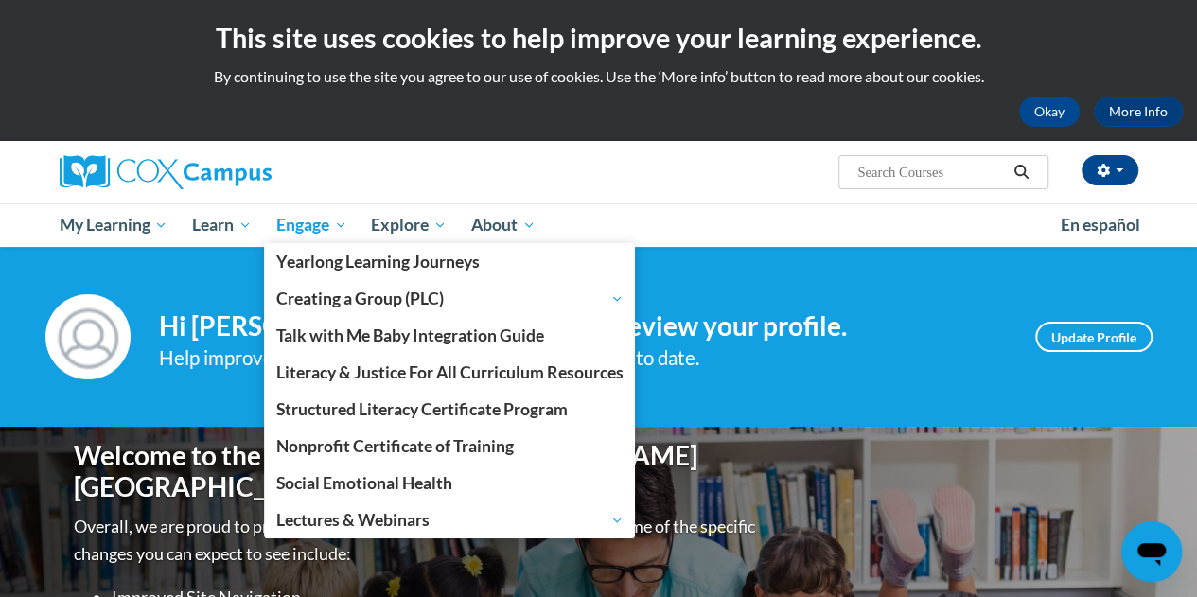
click at [298, 228] on span "Engage" at bounding box center [311, 225] width 71 height 23
